Goal: Information Seeking & Learning: Learn about a topic

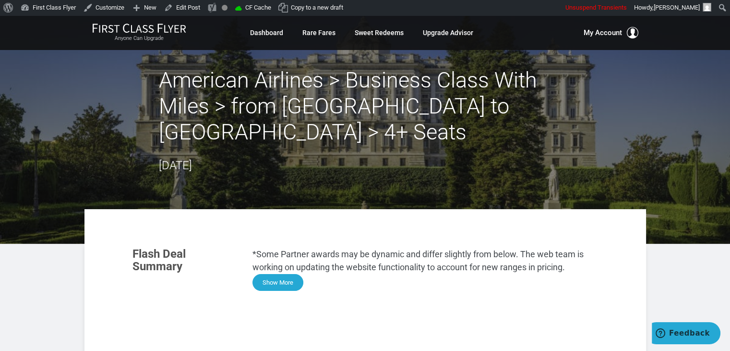
click at [284, 274] on button "Show More" at bounding box center [278, 282] width 51 height 17
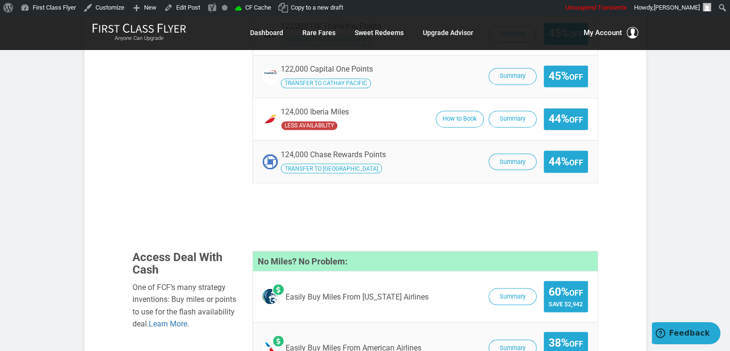
scroll to position [1681, 0]
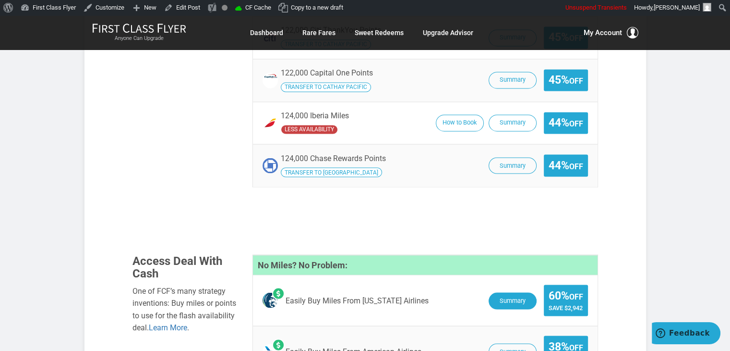
click at [518, 292] on button "Summary" at bounding box center [513, 300] width 48 height 17
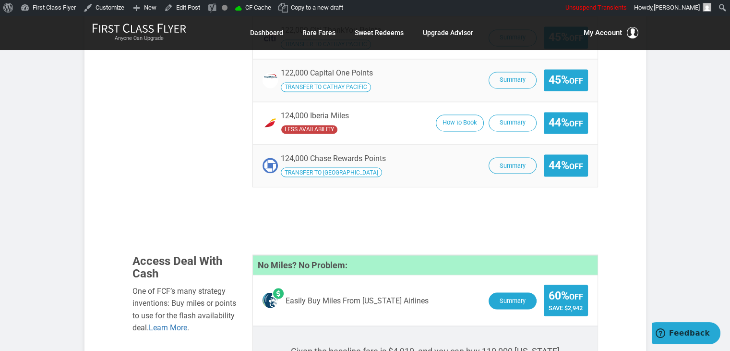
click at [528, 292] on button "Summary" at bounding box center [513, 300] width 48 height 17
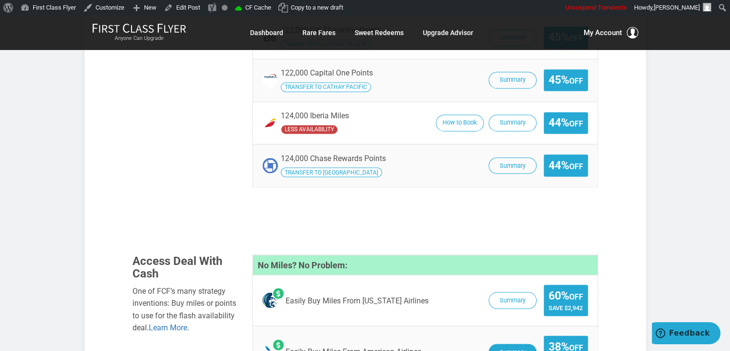
click at [517, 343] on button "Summary" at bounding box center [513, 351] width 48 height 17
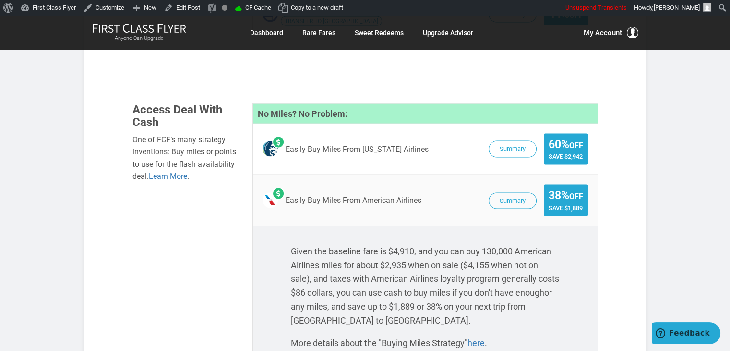
scroll to position [1835, 0]
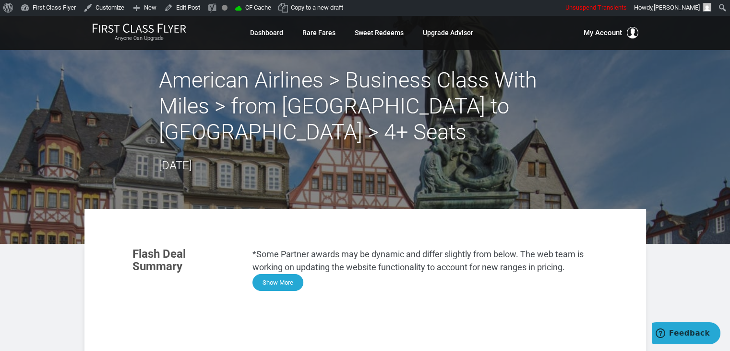
click at [285, 287] on button "Show More" at bounding box center [278, 282] width 51 height 17
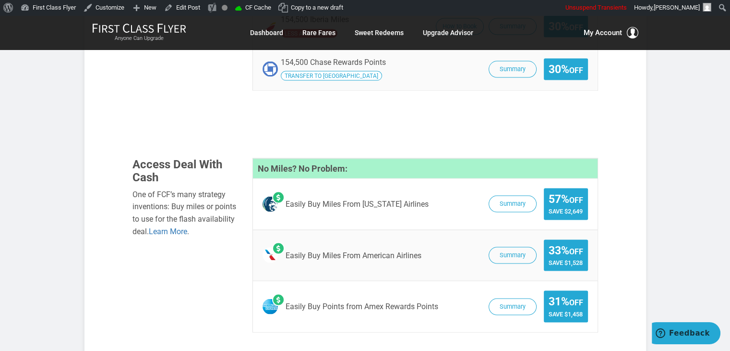
scroll to position [1845, 0]
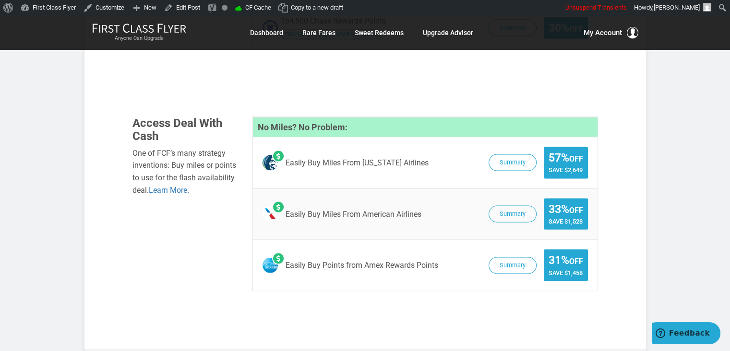
click at [513, 147] on span "Summary 57% Off Save $2,649" at bounding box center [536, 163] width 104 height 32
click at [514, 155] on button "Summary" at bounding box center [513, 163] width 48 height 17
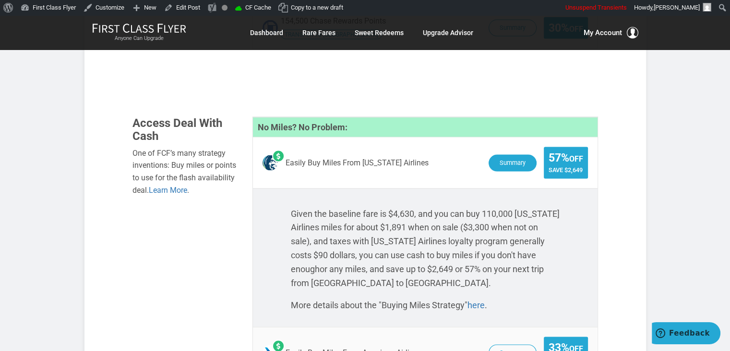
click at [502, 155] on button "Summary" at bounding box center [513, 163] width 48 height 17
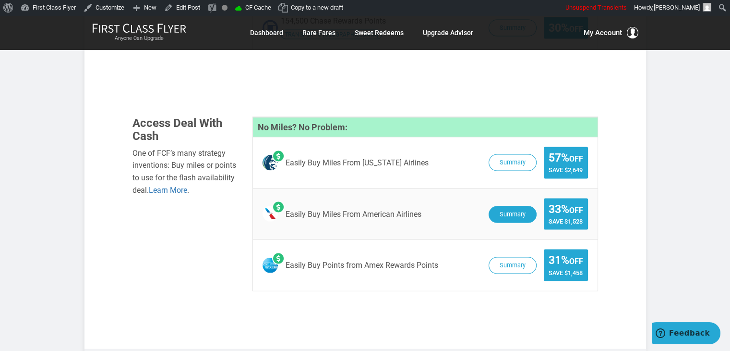
click at [521, 206] on button "Summary" at bounding box center [513, 214] width 48 height 17
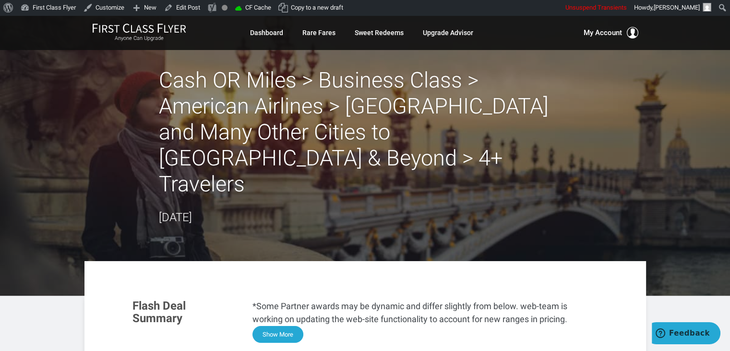
click at [293, 326] on button "Show More" at bounding box center [278, 334] width 51 height 17
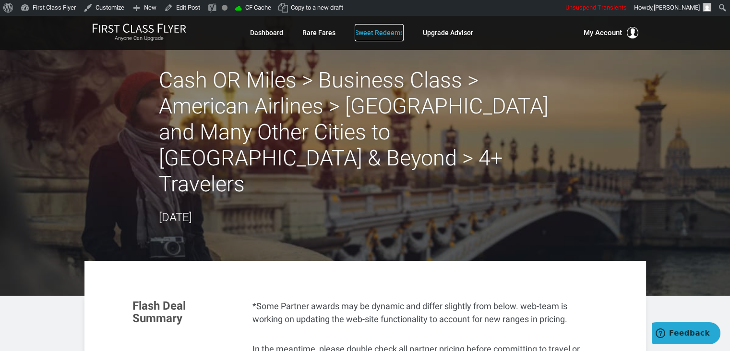
click at [385, 27] on link "Sweet Redeems" at bounding box center [379, 32] width 49 height 17
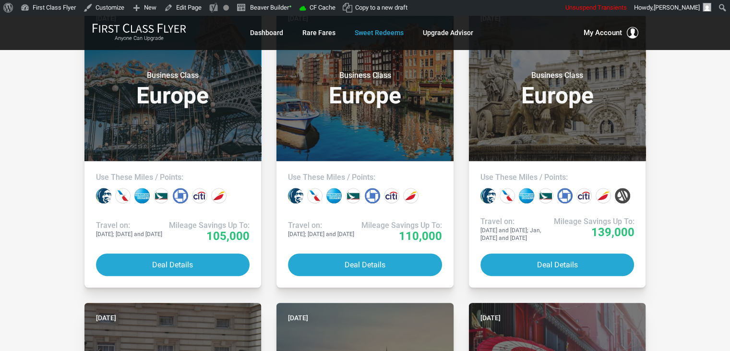
scroll to position [565, 0]
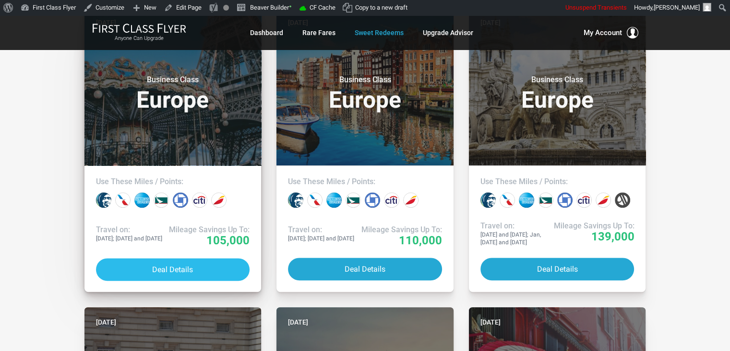
click at [232, 274] on button "Deal Details" at bounding box center [173, 269] width 154 height 23
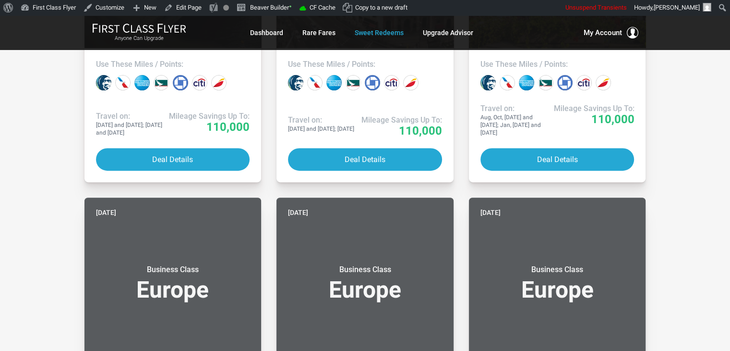
scroll to position [0, 0]
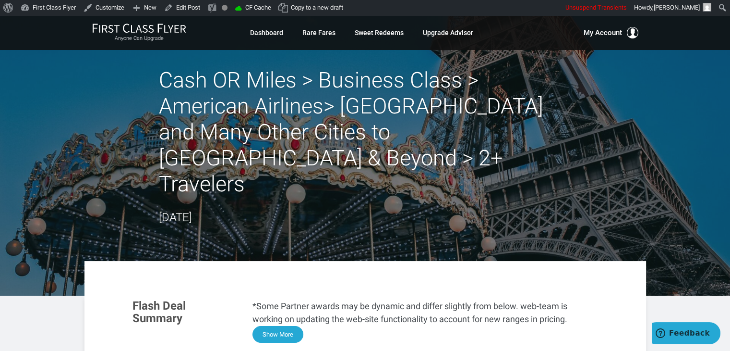
click at [281, 326] on button "Show More" at bounding box center [278, 334] width 51 height 17
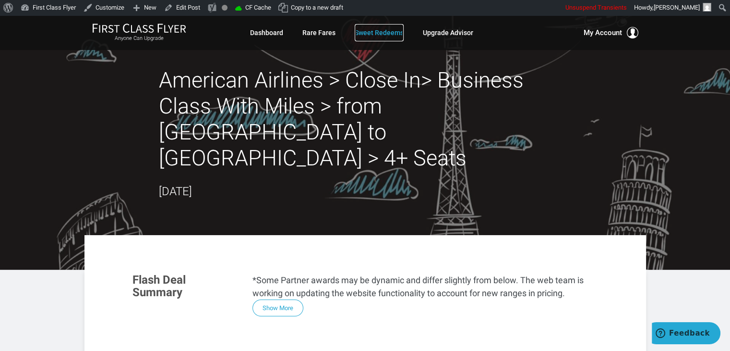
click at [357, 29] on link "Sweet Redeems" at bounding box center [379, 32] width 49 height 17
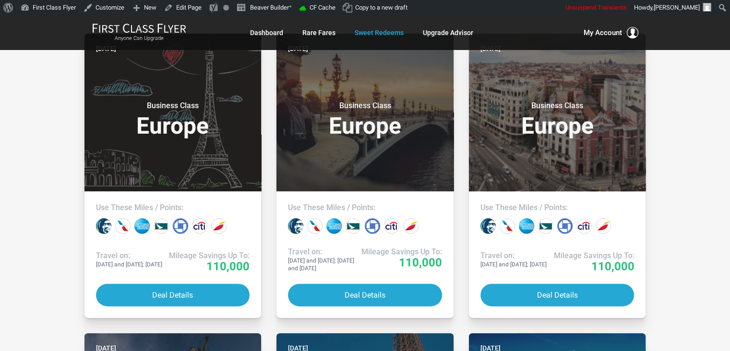
scroll to position [222, 0]
